Goal: Find specific page/section: Find specific page/section

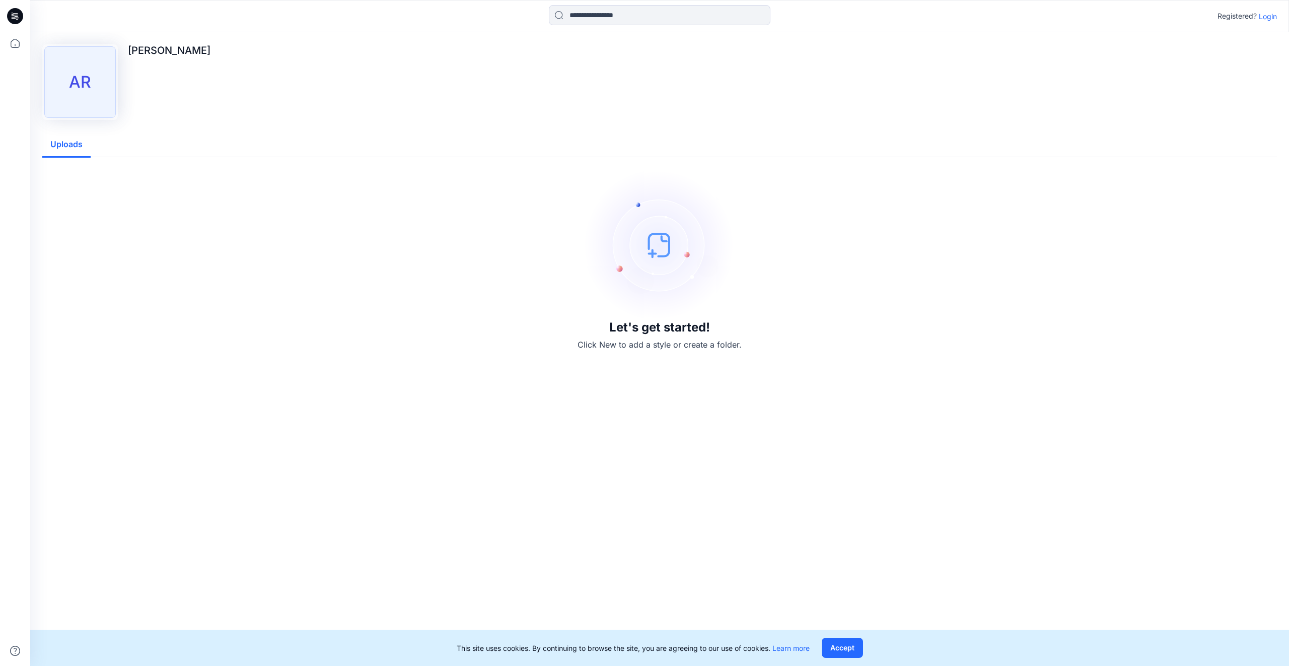
click at [1262, 16] on p "Login" at bounding box center [1268, 16] width 18 height 11
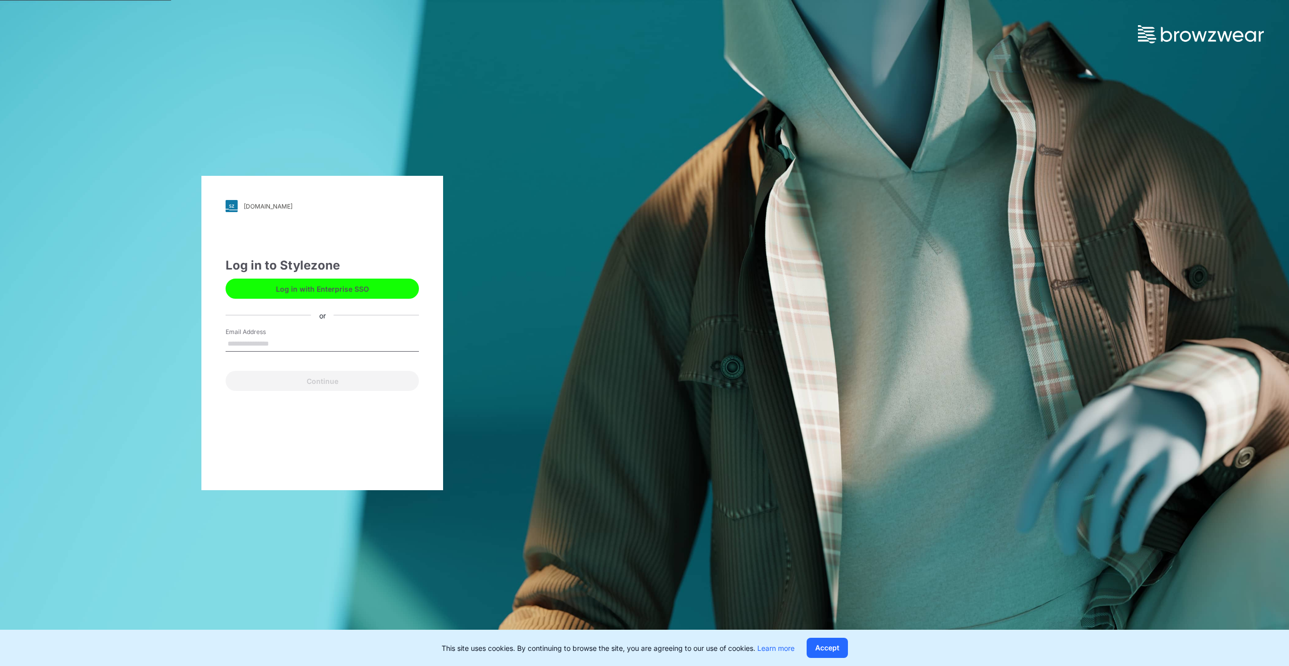
click at [305, 343] on input "Email Address" at bounding box center [322, 343] width 193 height 15
type input "**********"
click at [297, 379] on button "Continue" at bounding box center [322, 381] width 193 height 20
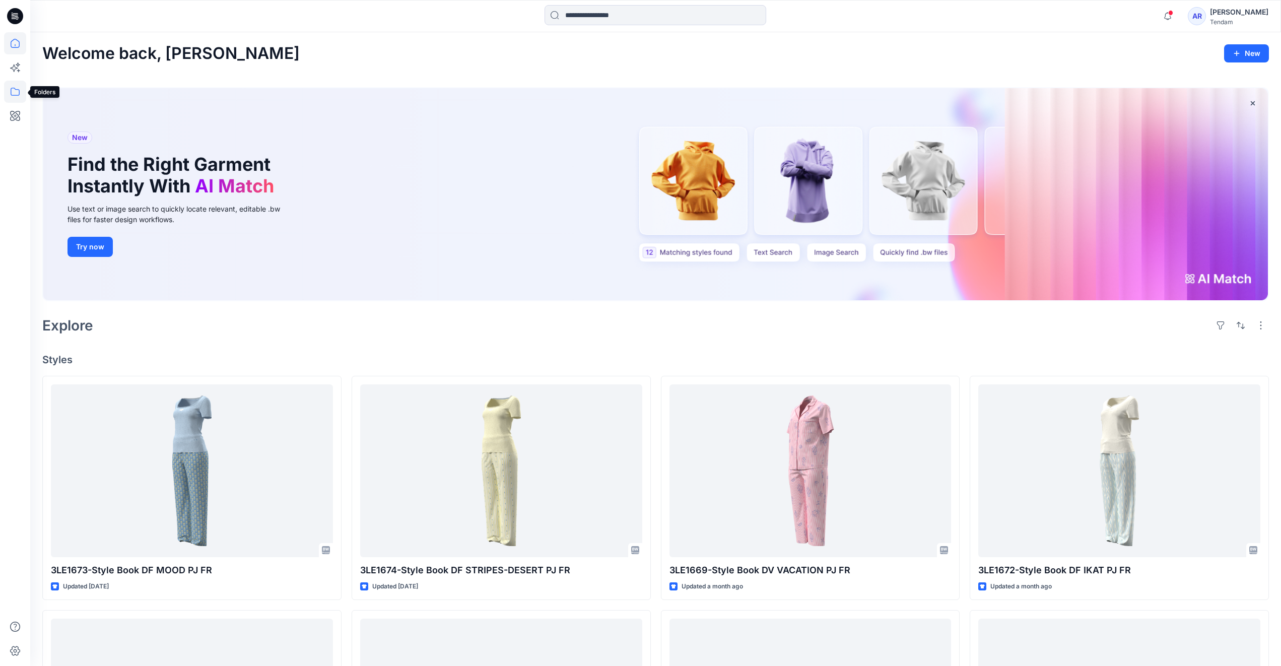
click at [18, 93] on icon at bounding box center [15, 92] width 22 height 22
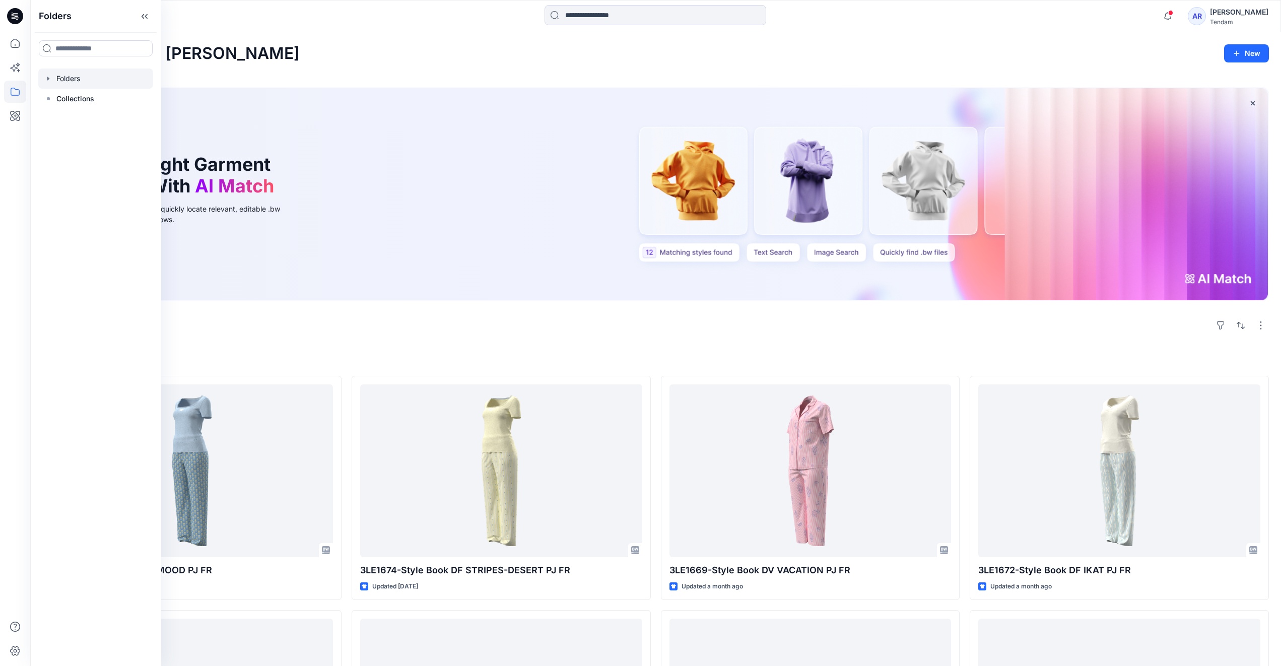
click at [85, 83] on div at bounding box center [95, 78] width 115 height 20
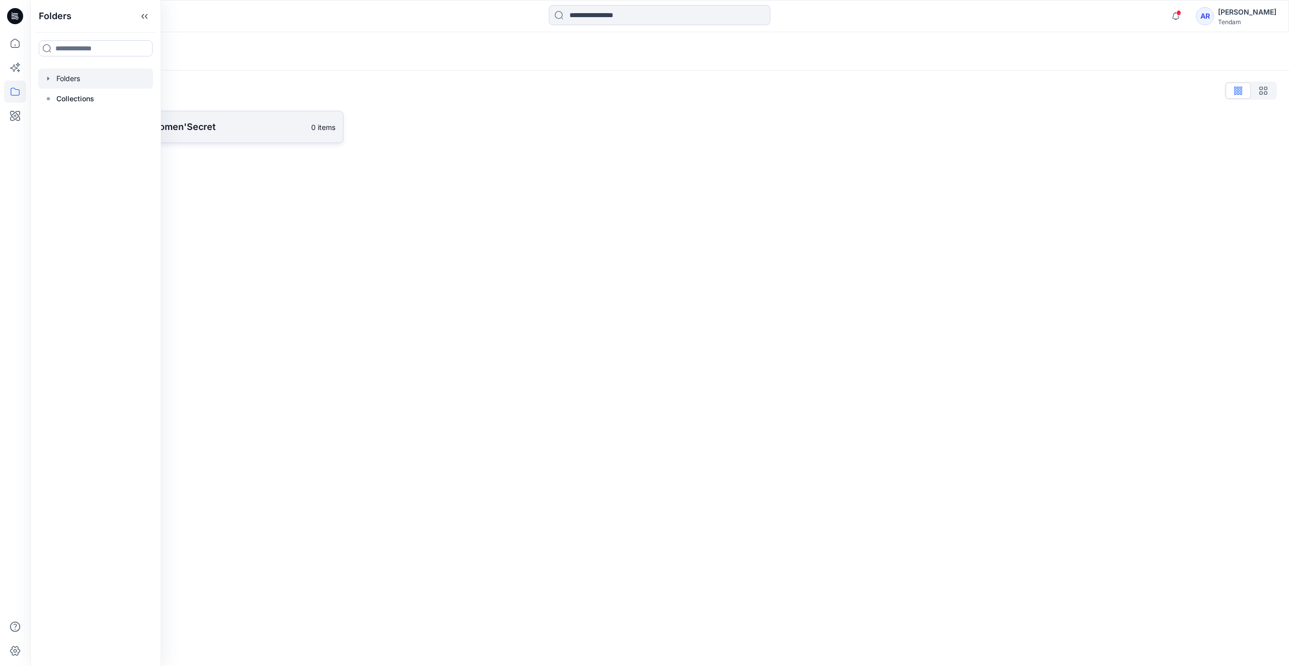
click at [271, 130] on p "[PERSON_NAME] - Women'Secret" at bounding box center [184, 127] width 241 height 14
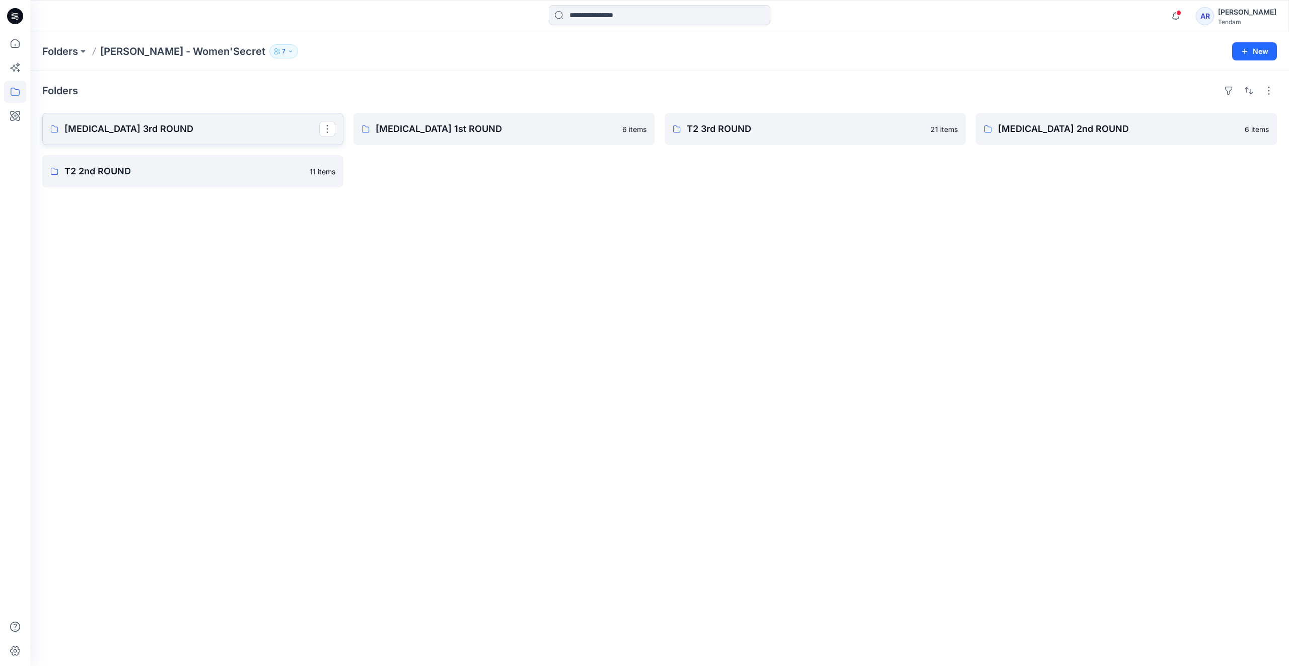
click at [231, 124] on p "[MEDICAL_DATA] 3rd ROUND" at bounding box center [191, 129] width 255 height 14
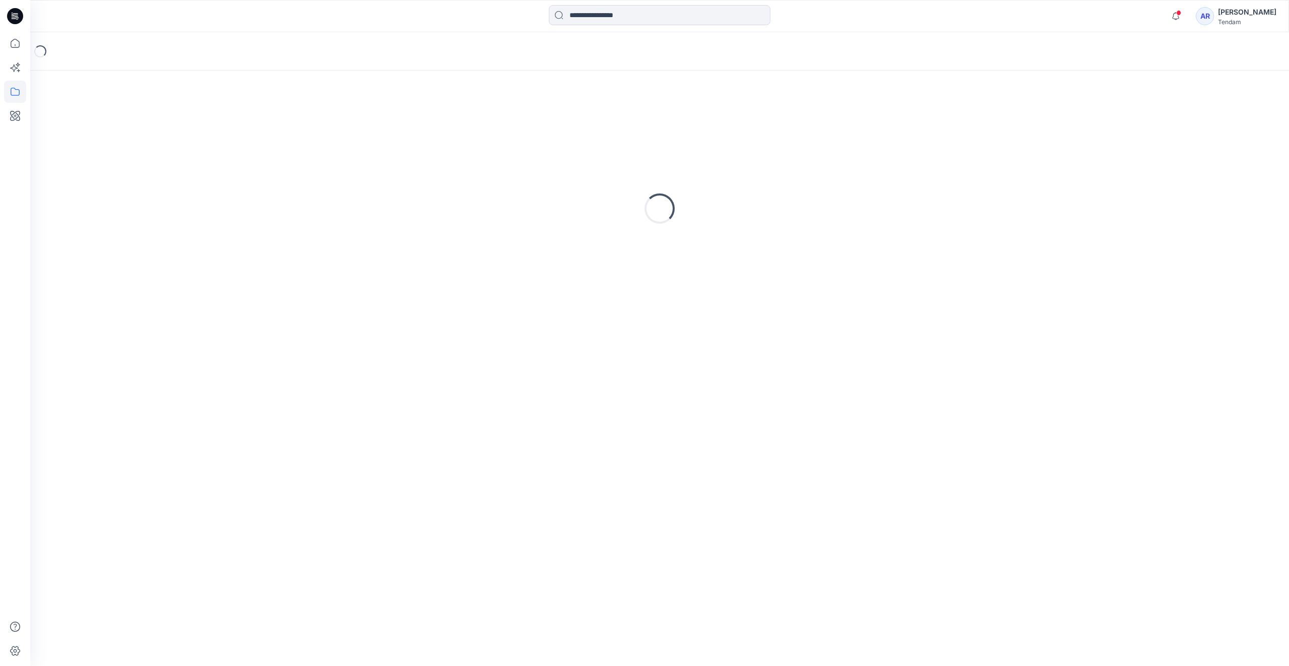
click at [231, 123] on div "Loading..." at bounding box center [659, 209] width 1235 height 252
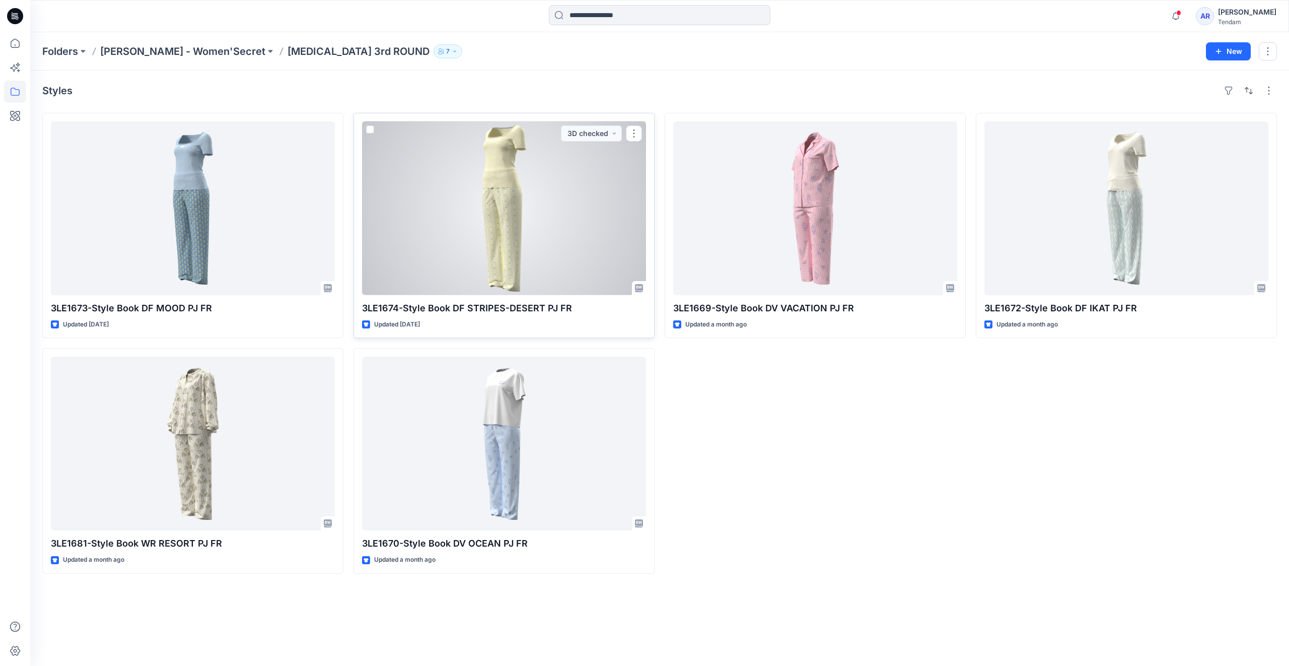
click at [516, 197] on div at bounding box center [504, 208] width 284 height 174
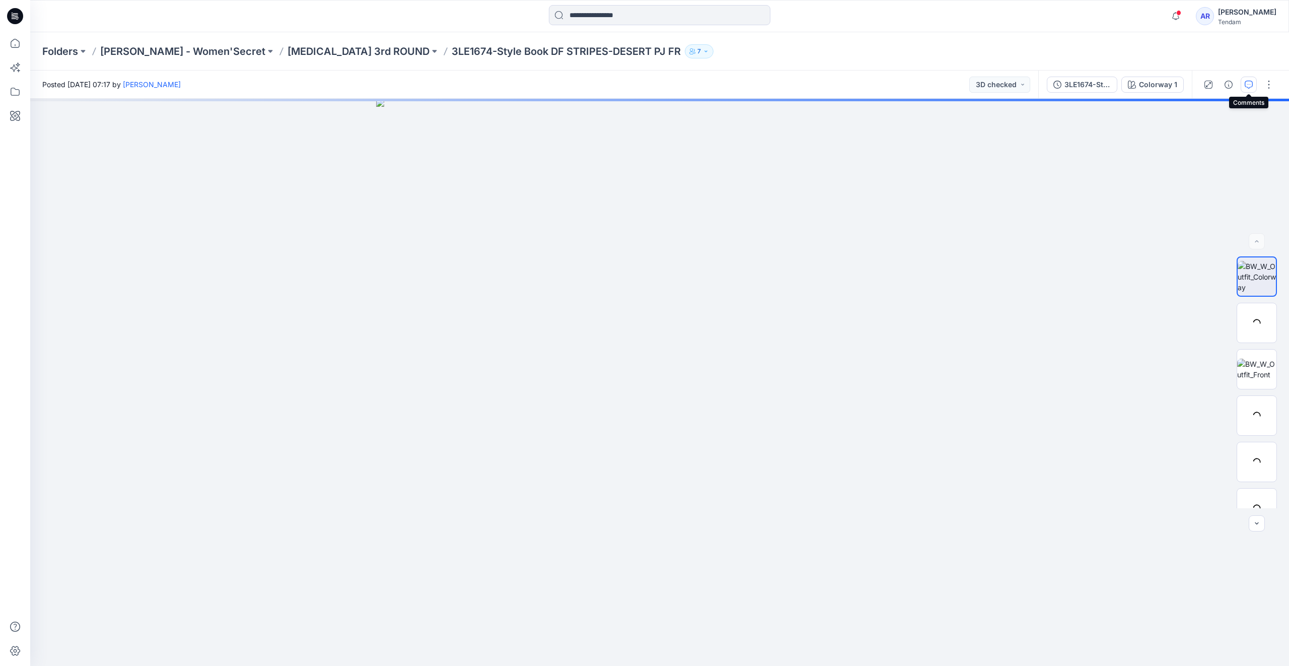
click at [1244, 79] on button "button" at bounding box center [1249, 85] width 16 height 16
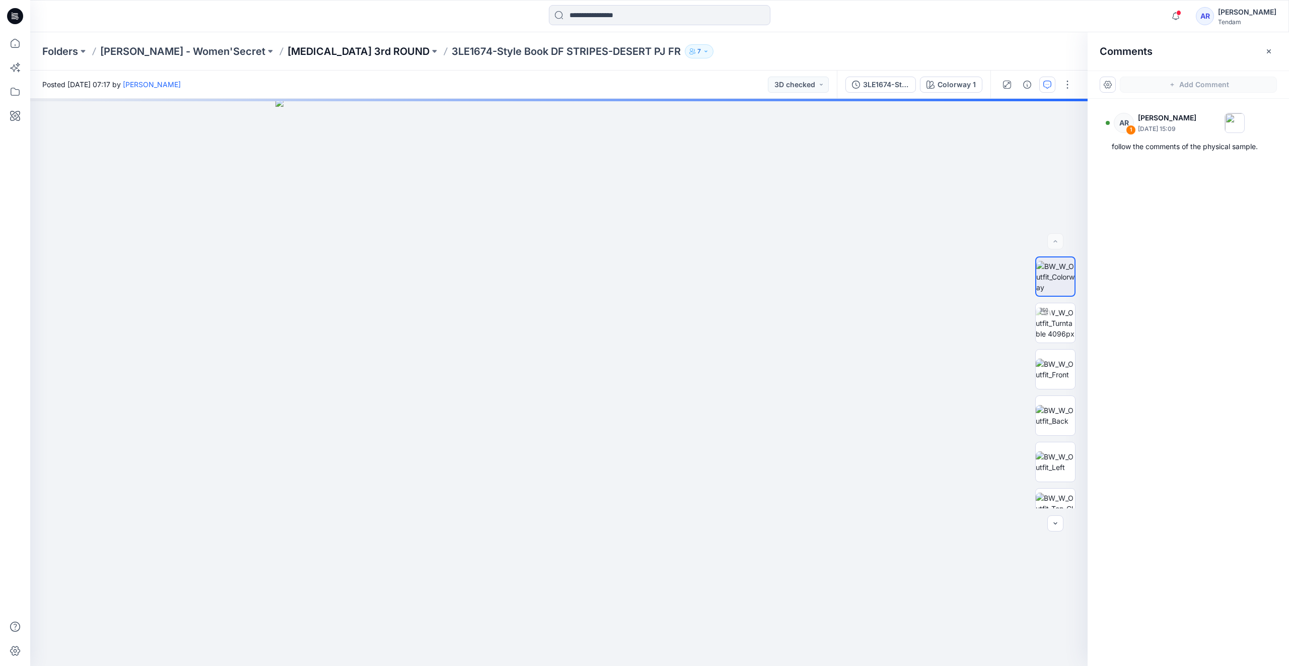
click at [288, 48] on p "[MEDICAL_DATA] 3rd ROUND" at bounding box center [359, 51] width 142 height 14
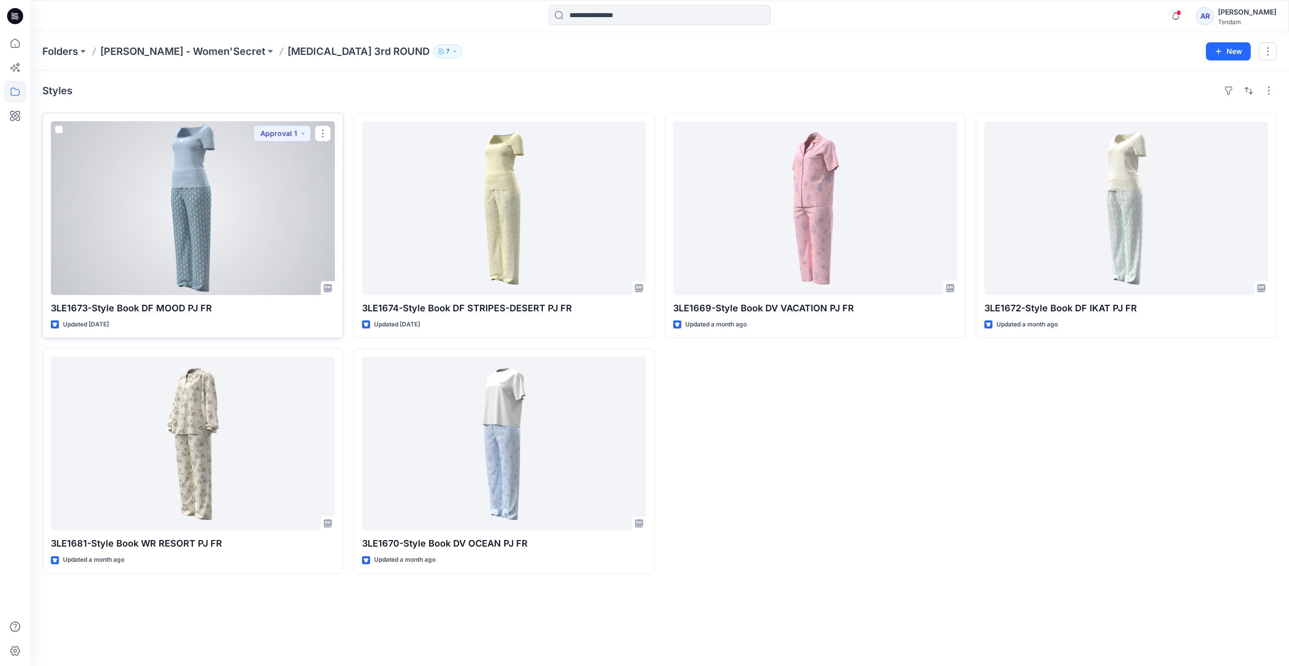
click at [228, 176] on div at bounding box center [193, 208] width 284 height 174
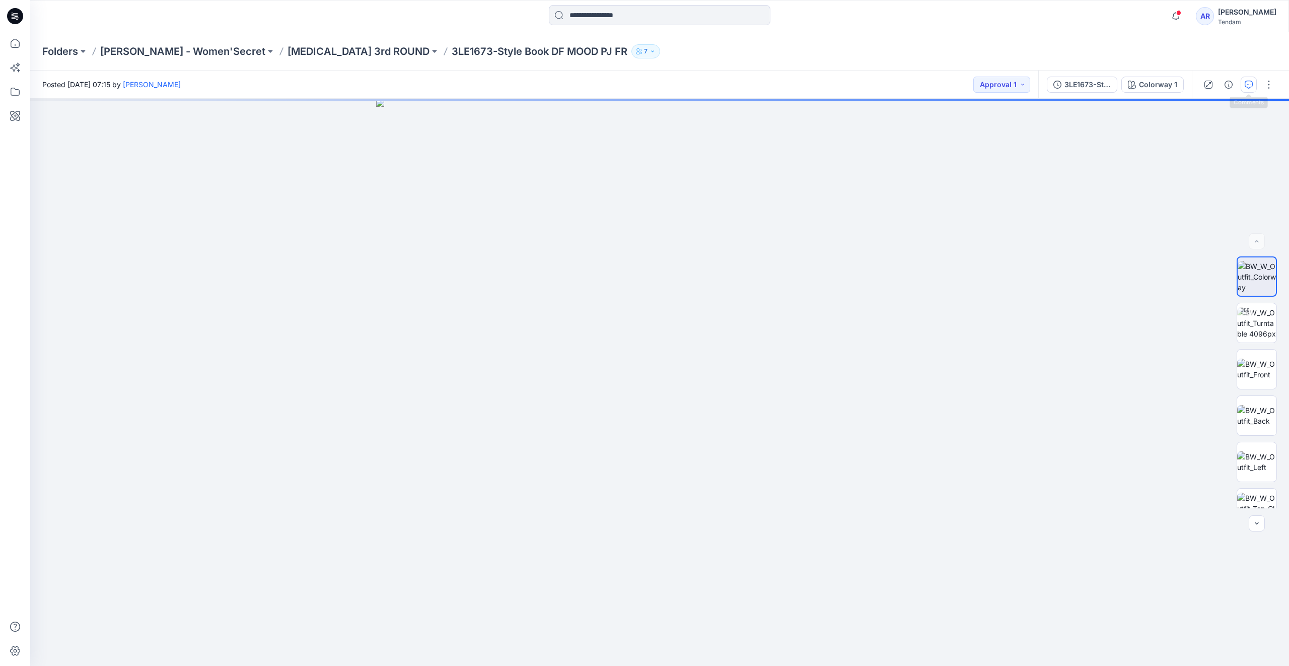
click at [1246, 90] on button "button" at bounding box center [1249, 85] width 16 height 16
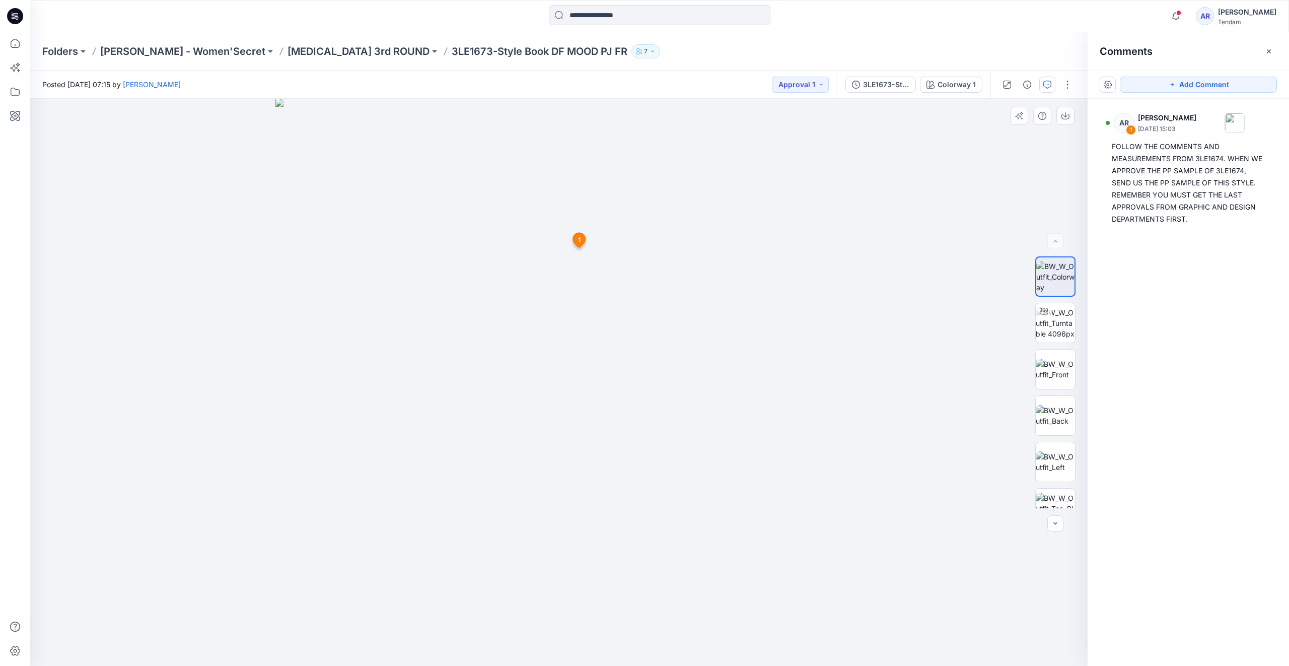
click at [577, 240] on icon at bounding box center [579, 240] width 13 height 15
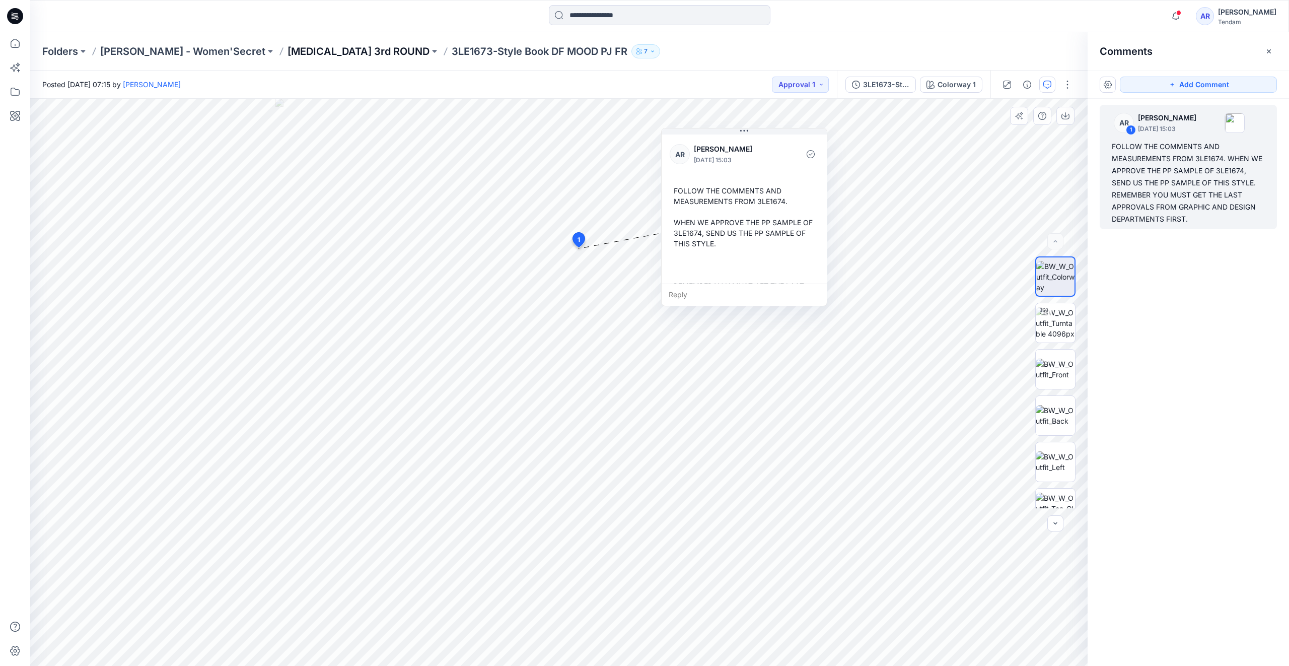
click at [288, 49] on p "[MEDICAL_DATA] 3rd ROUND" at bounding box center [359, 51] width 142 height 14
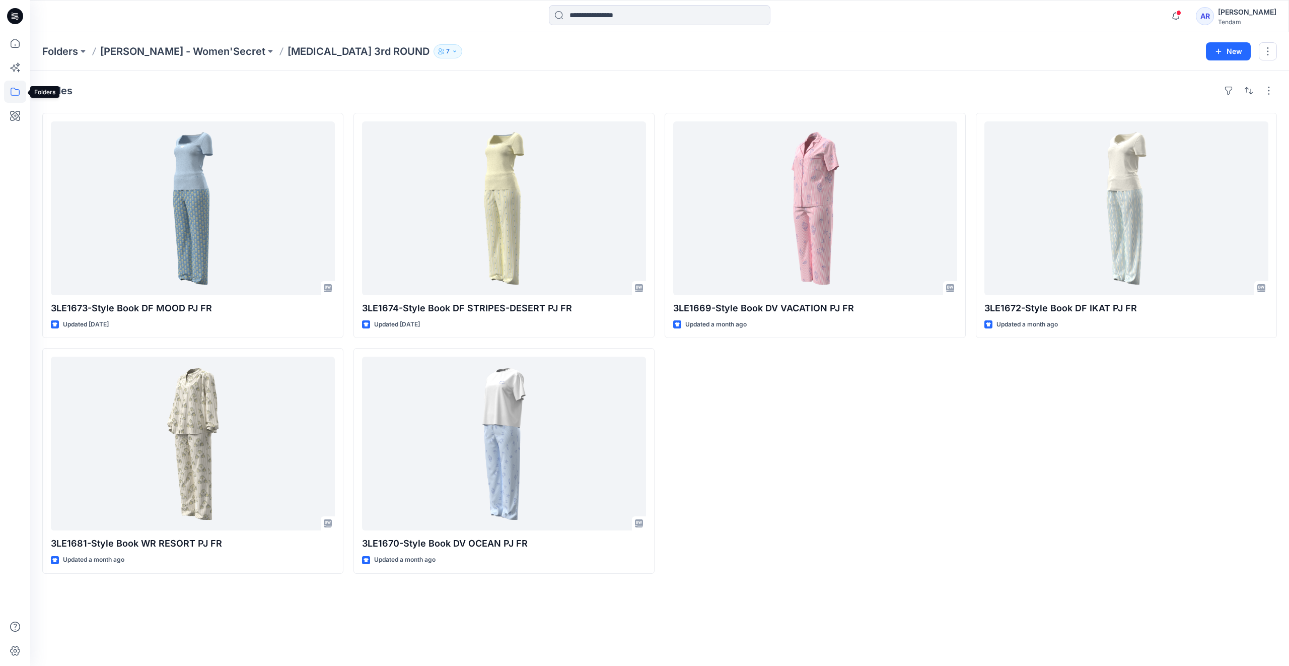
click at [10, 95] on icon at bounding box center [15, 92] width 22 height 22
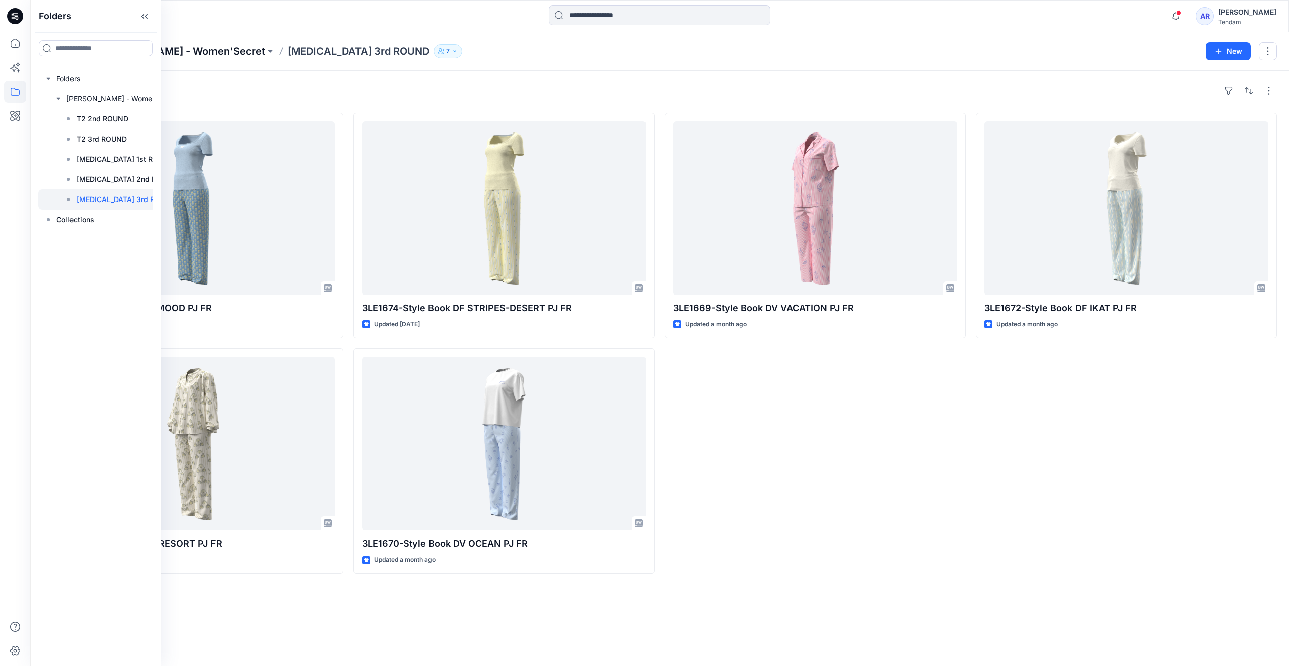
click at [176, 51] on p "[PERSON_NAME] - Women'Secret" at bounding box center [182, 51] width 165 height 14
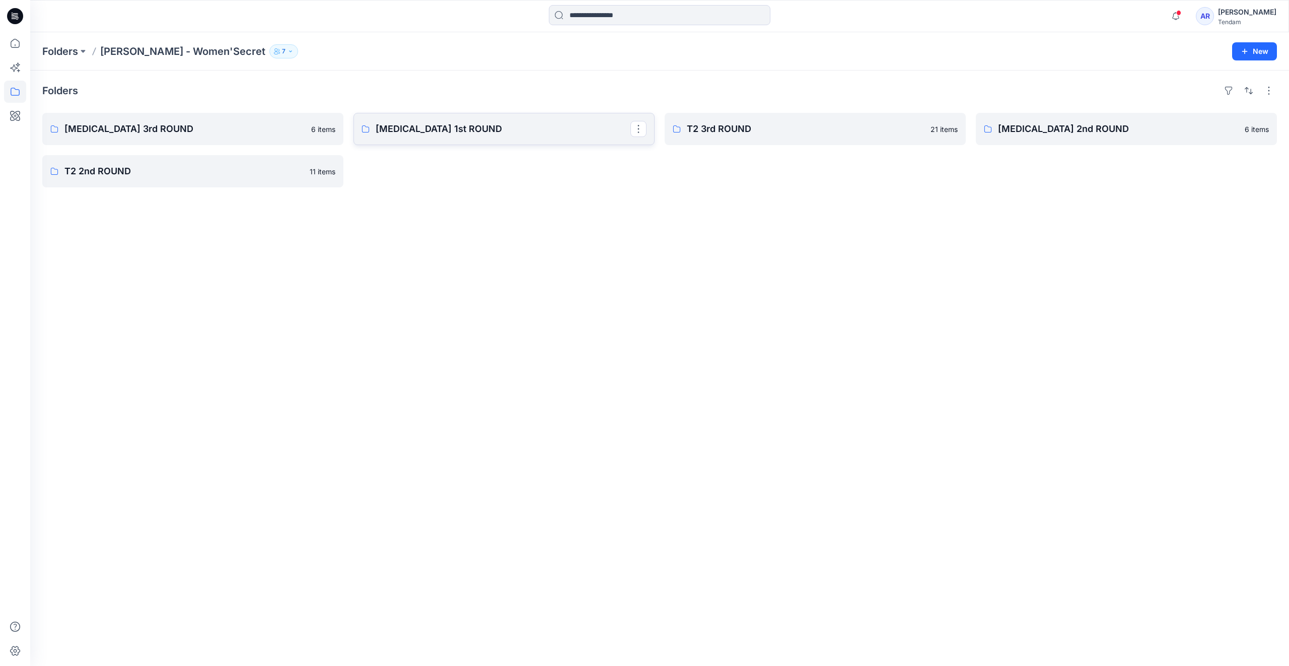
click at [515, 122] on p "[MEDICAL_DATA] 1st ROUND" at bounding box center [503, 129] width 255 height 14
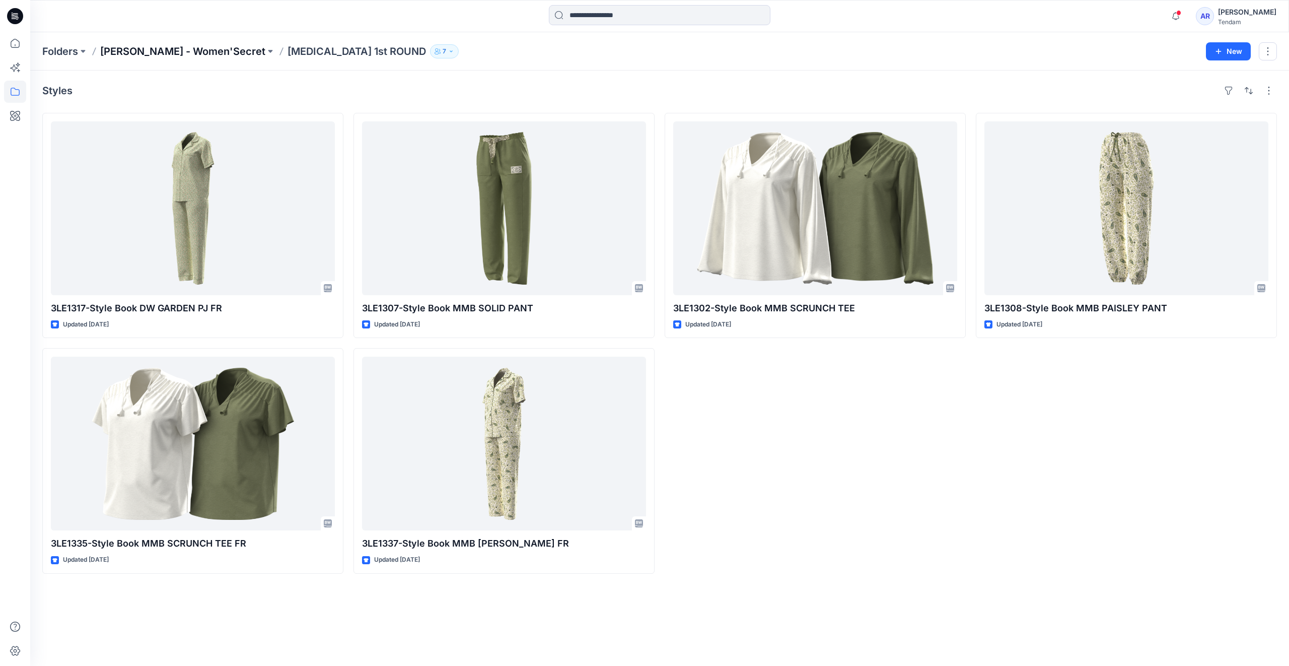
click at [148, 48] on p "[PERSON_NAME] - Women'Secret" at bounding box center [182, 51] width 165 height 14
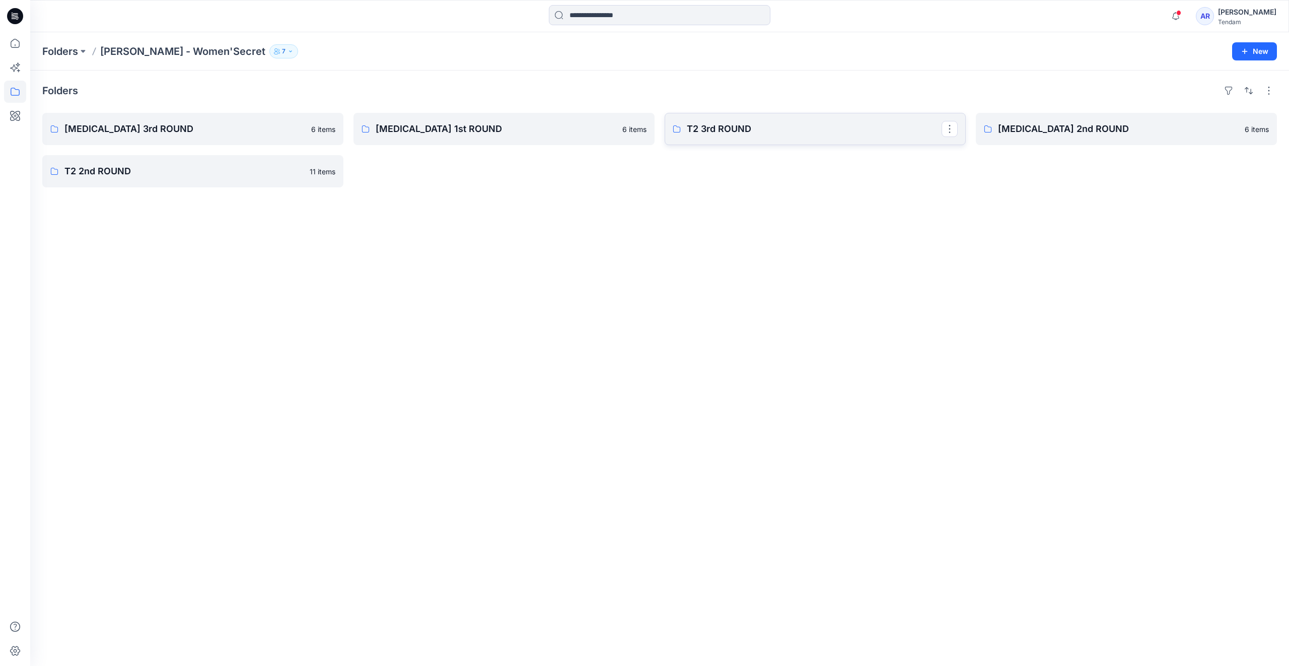
click at [884, 130] on p "T2 3rd ROUND" at bounding box center [814, 129] width 255 height 14
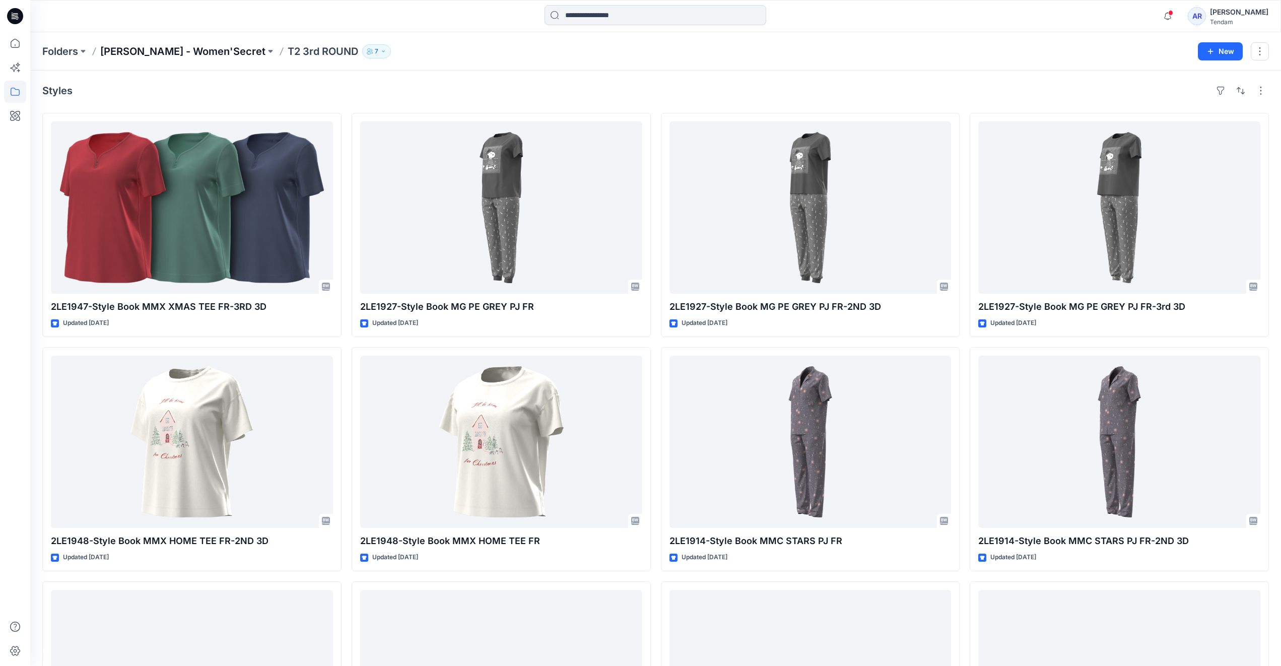
click at [142, 56] on p "[PERSON_NAME] - Women'Secret" at bounding box center [182, 51] width 165 height 14
